Goal: Check status: Check status

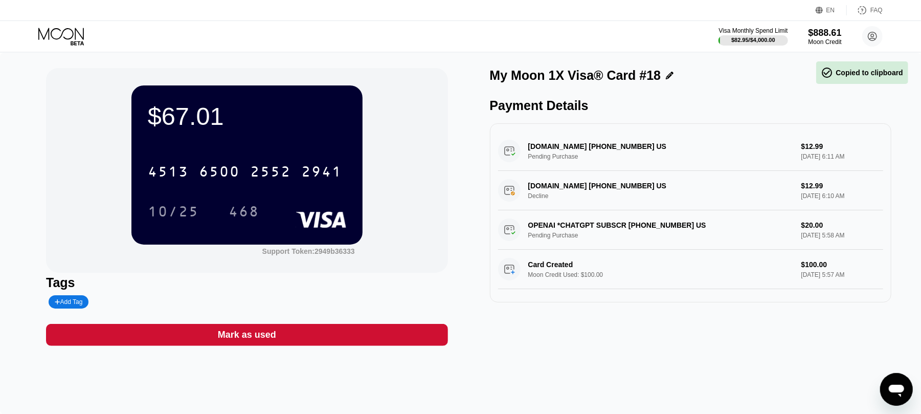
click at [46, 33] on icon at bounding box center [61, 34] width 46 height 12
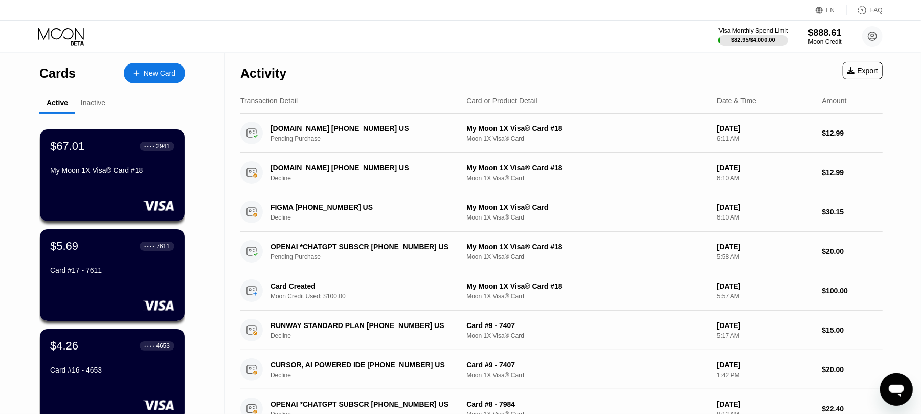
scroll to position [273, 0]
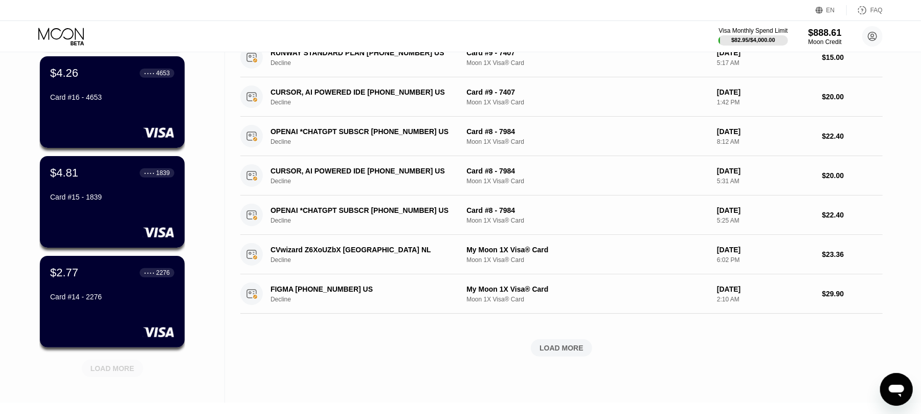
click at [112, 365] on div "LOAD MORE" at bounding box center [113, 368] width 44 height 9
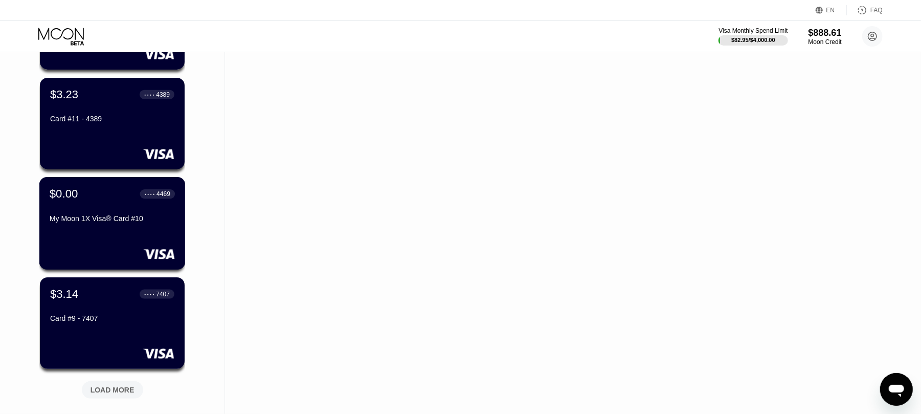
scroll to position [918, 0]
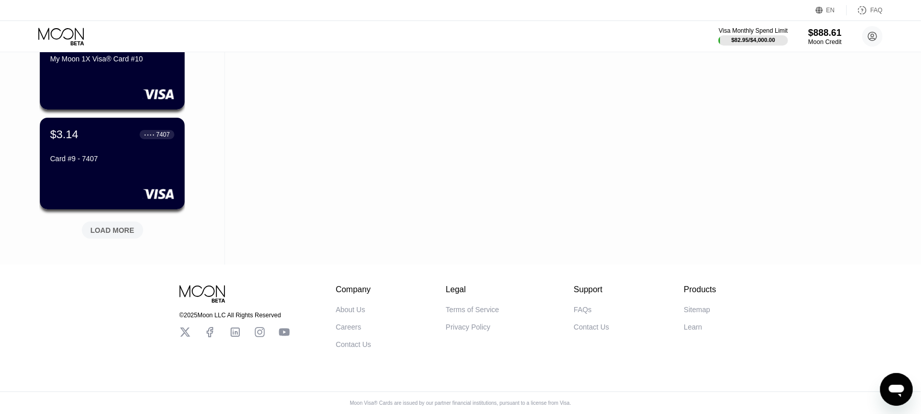
click at [110, 226] on div "LOAD MORE" at bounding box center [113, 230] width 44 height 9
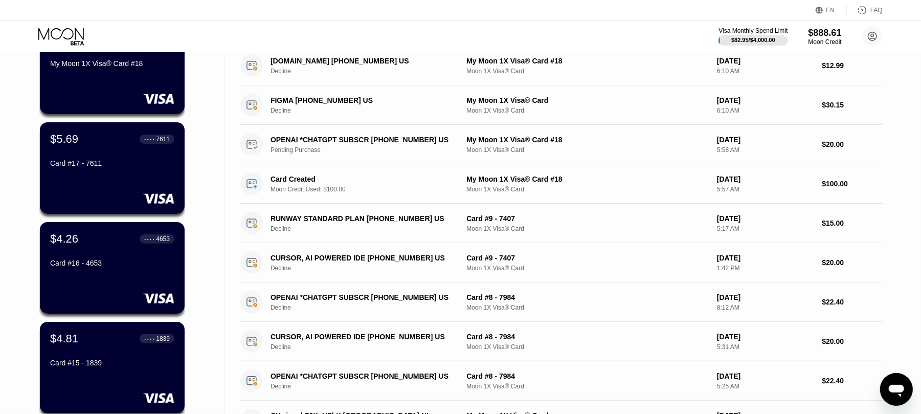
scroll to position [0, 0]
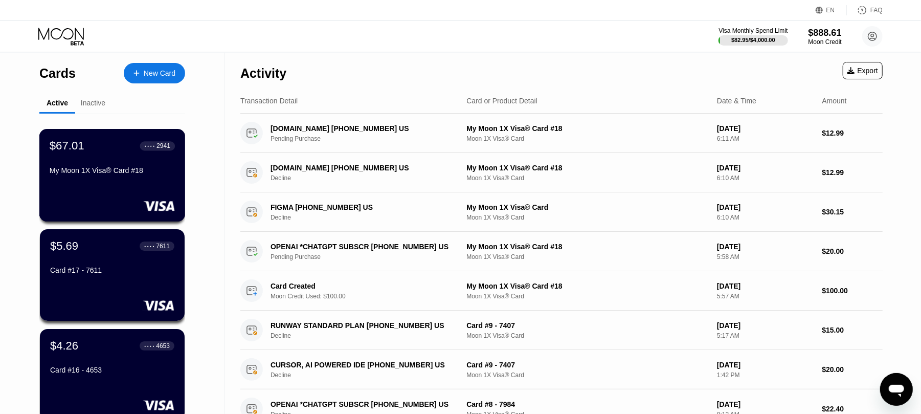
click at [117, 161] on div "$67.01 ● ● ● ● 2941 My Moon 1X Visa® Card #18" at bounding box center [112, 158] width 125 height 39
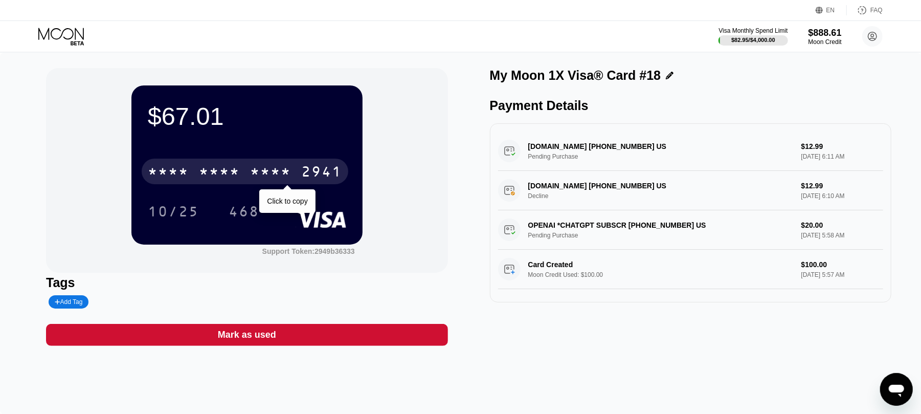
click at [233, 170] on div "* * * *" at bounding box center [219, 173] width 41 height 16
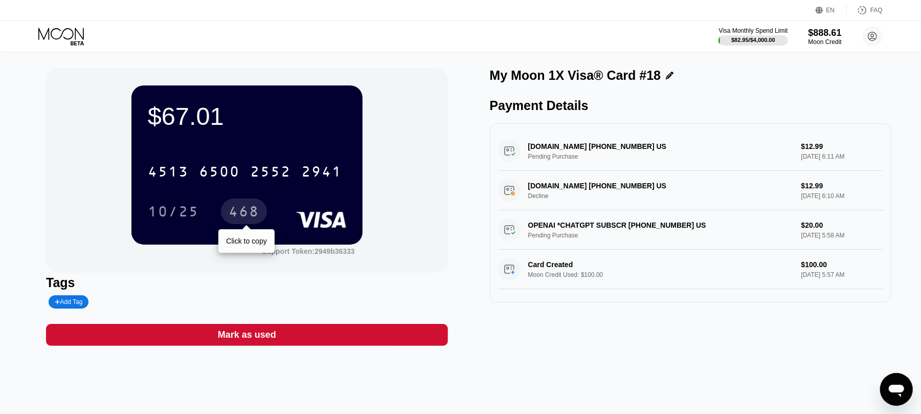
click at [229, 207] on div "468" at bounding box center [244, 213] width 31 height 16
click at [252, 207] on div "468" at bounding box center [244, 213] width 31 height 16
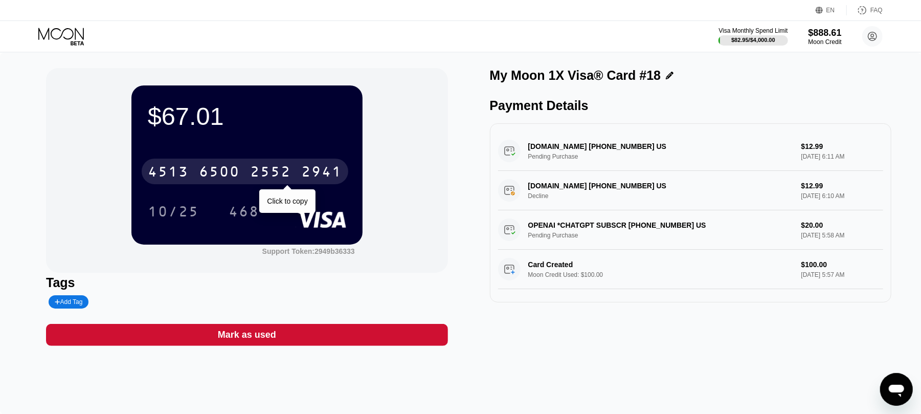
click at [221, 179] on div "6500" at bounding box center [219, 173] width 41 height 16
click at [287, 176] on div "* * * *" at bounding box center [270, 173] width 41 height 16
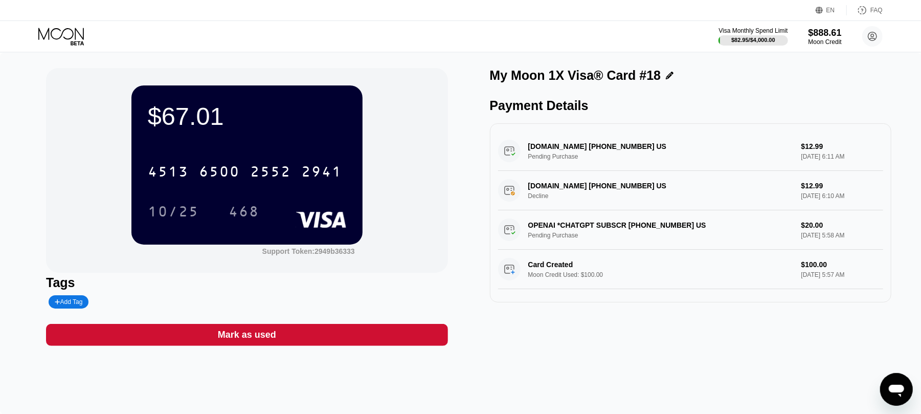
click at [229, 215] on div "468" at bounding box center [244, 213] width 31 height 16
